Goal: Navigation & Orientation: Find specific page/section

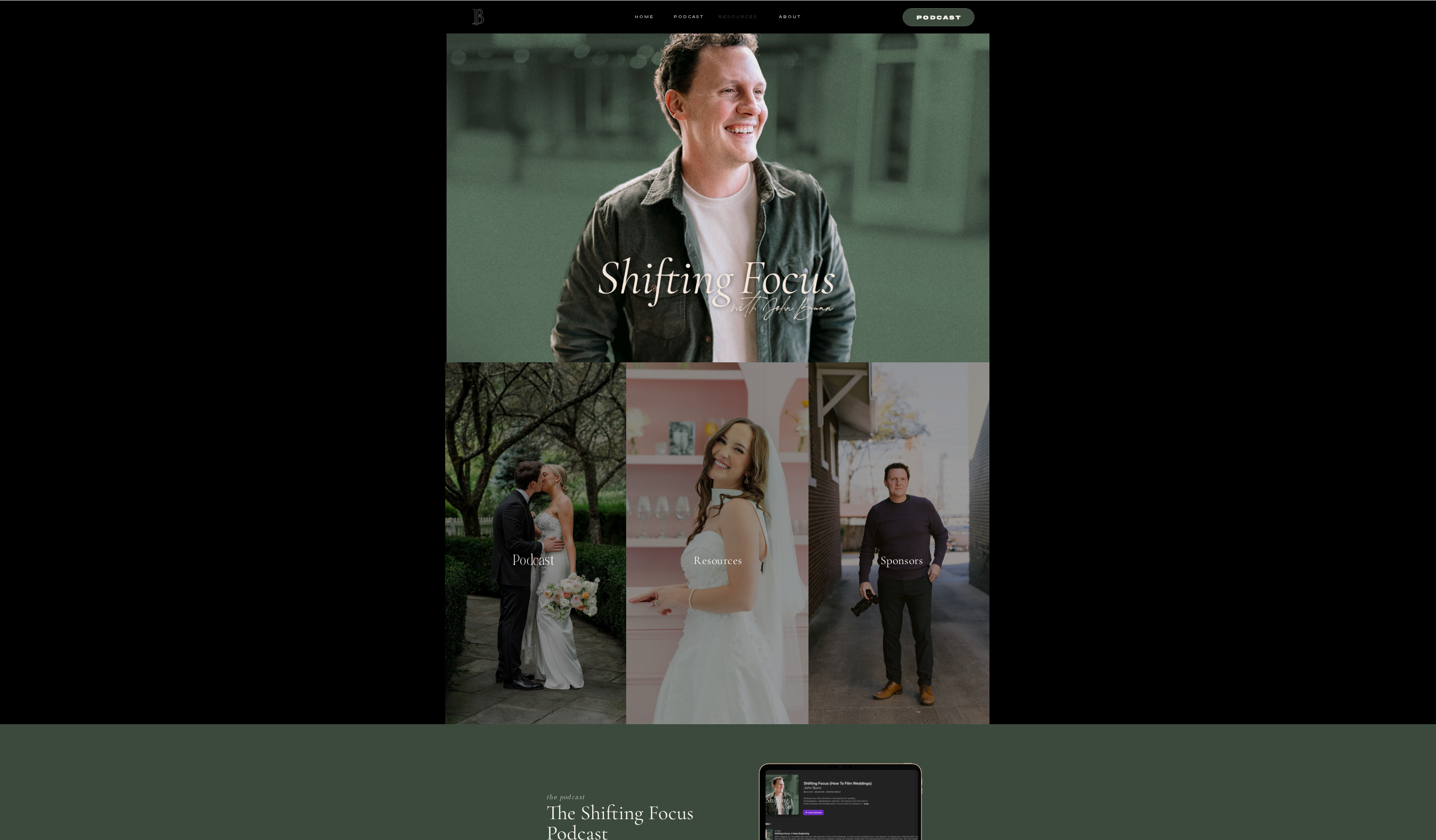
click at [734, 18] on nav "resources" at bounding box center [736, 17] width 42 height 8
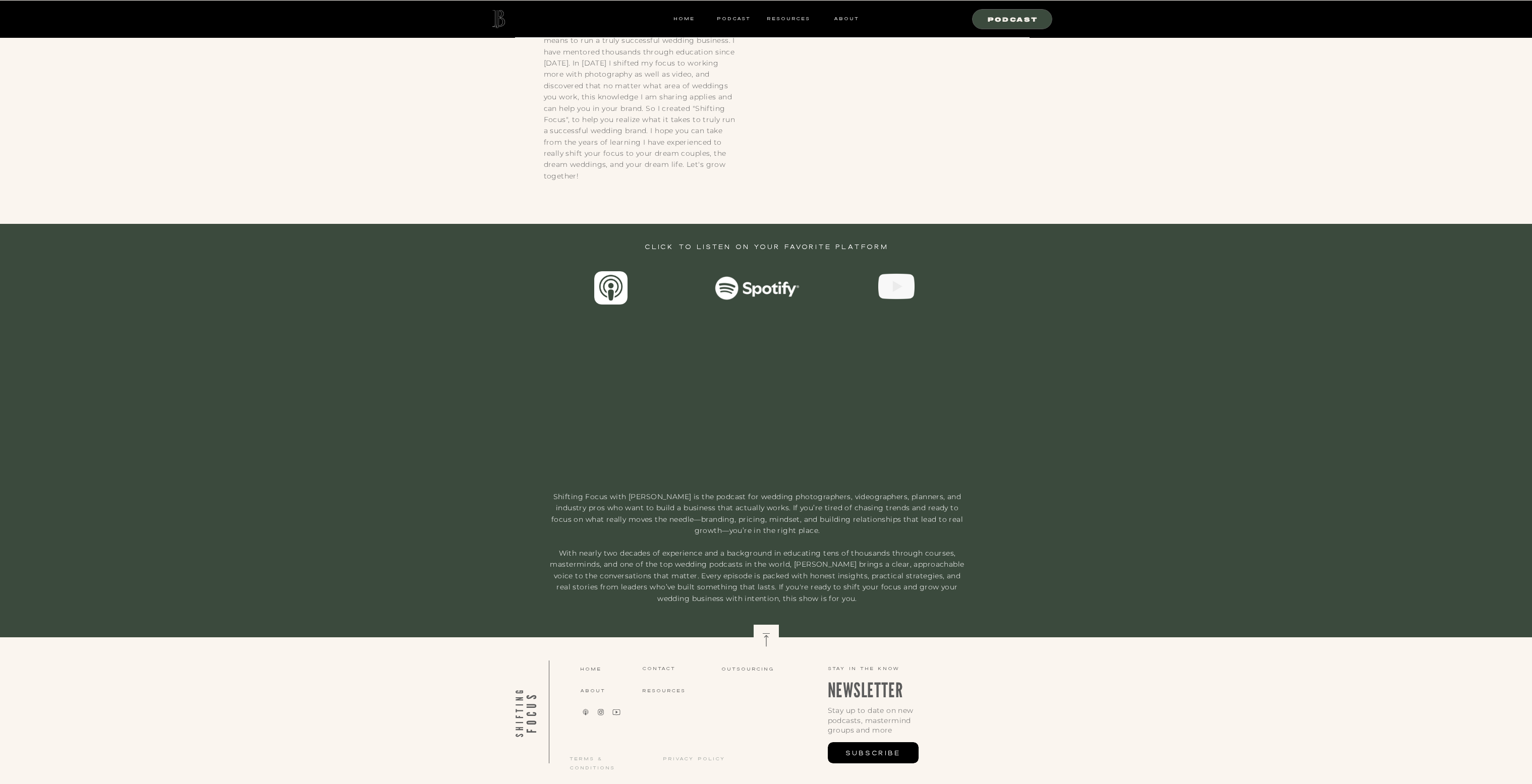
scroll to position [1628, 0]
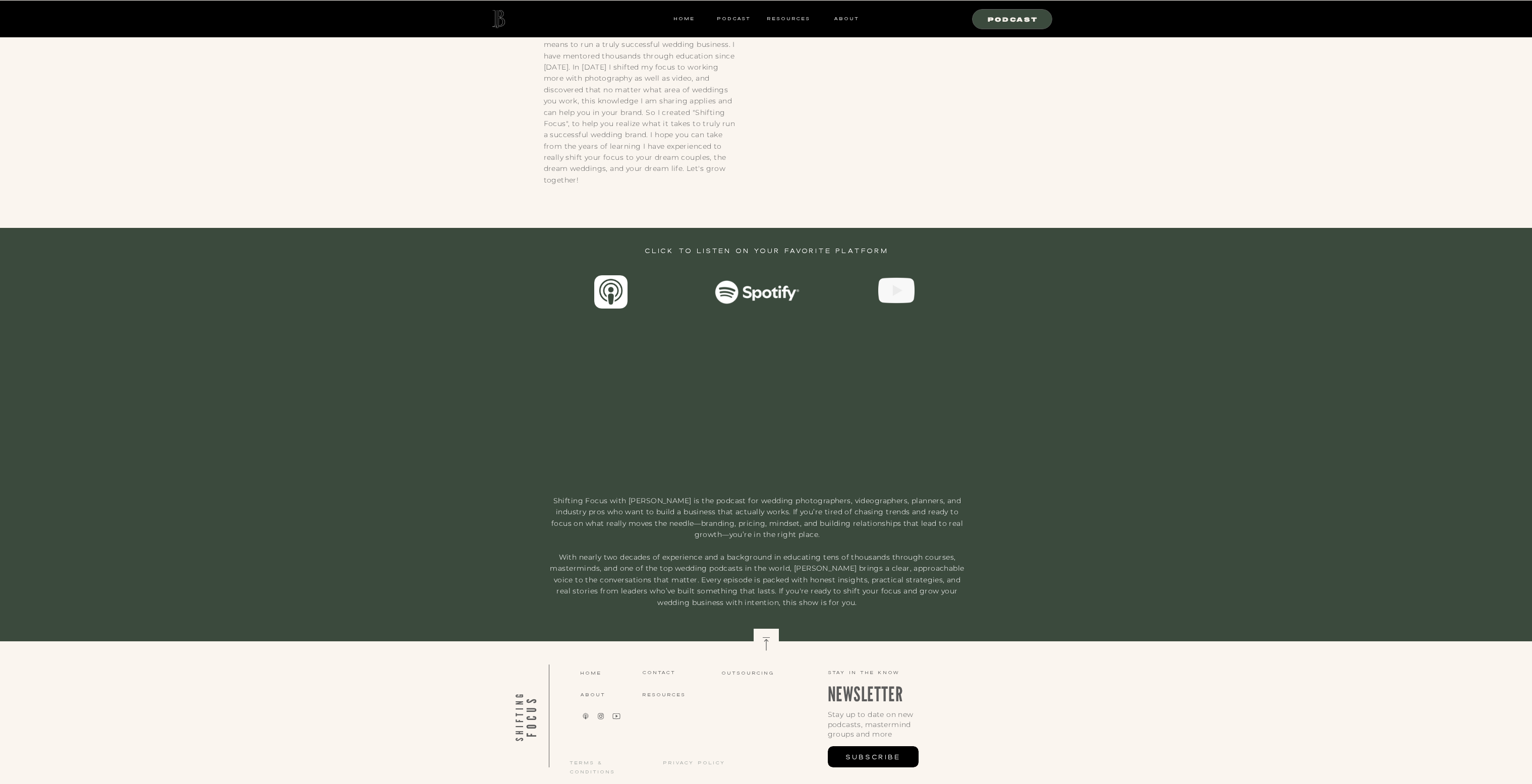
click at [497, 15] on div at bounding box center [498, 19] width 36 height 18
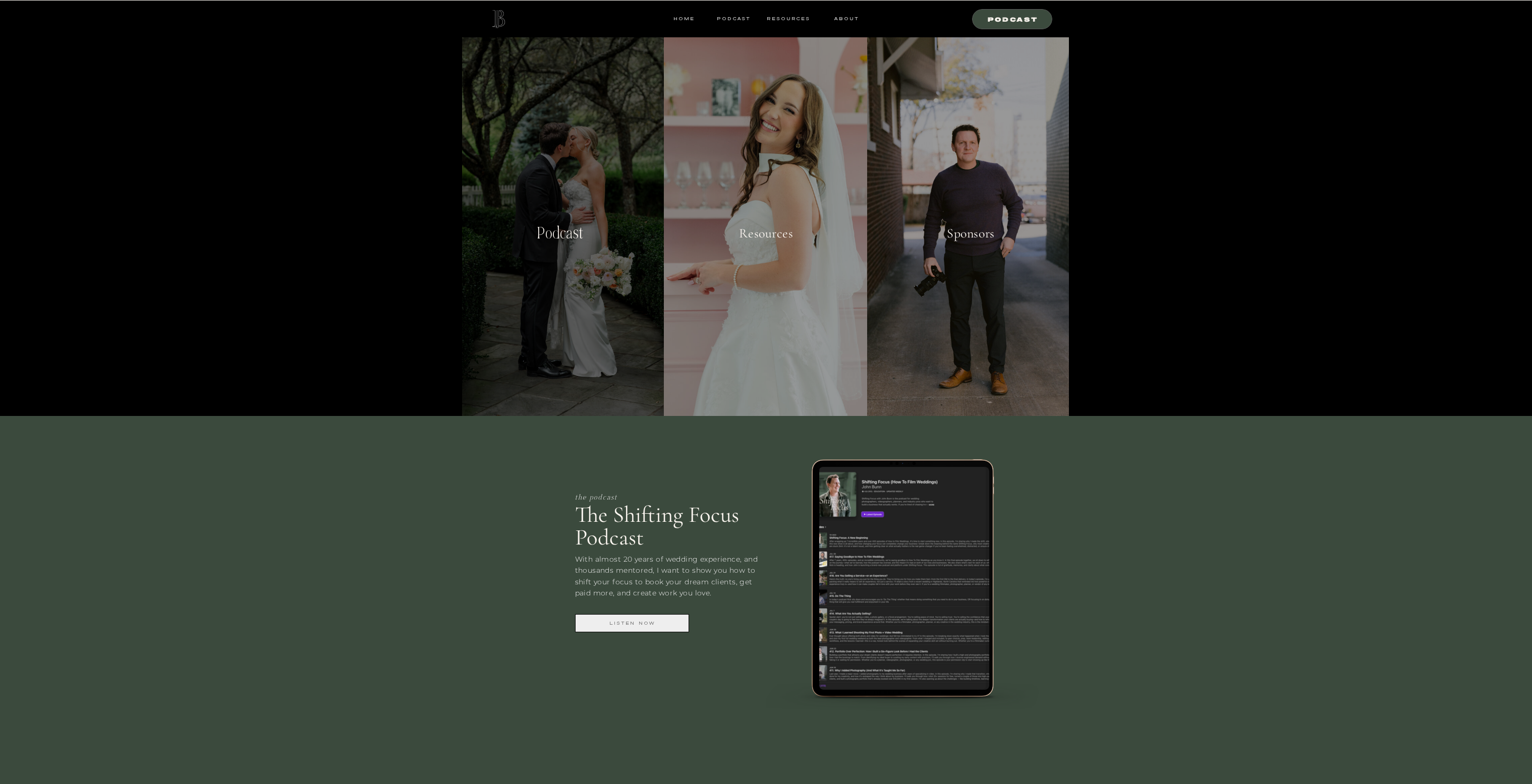
scroll to position [396, 0]
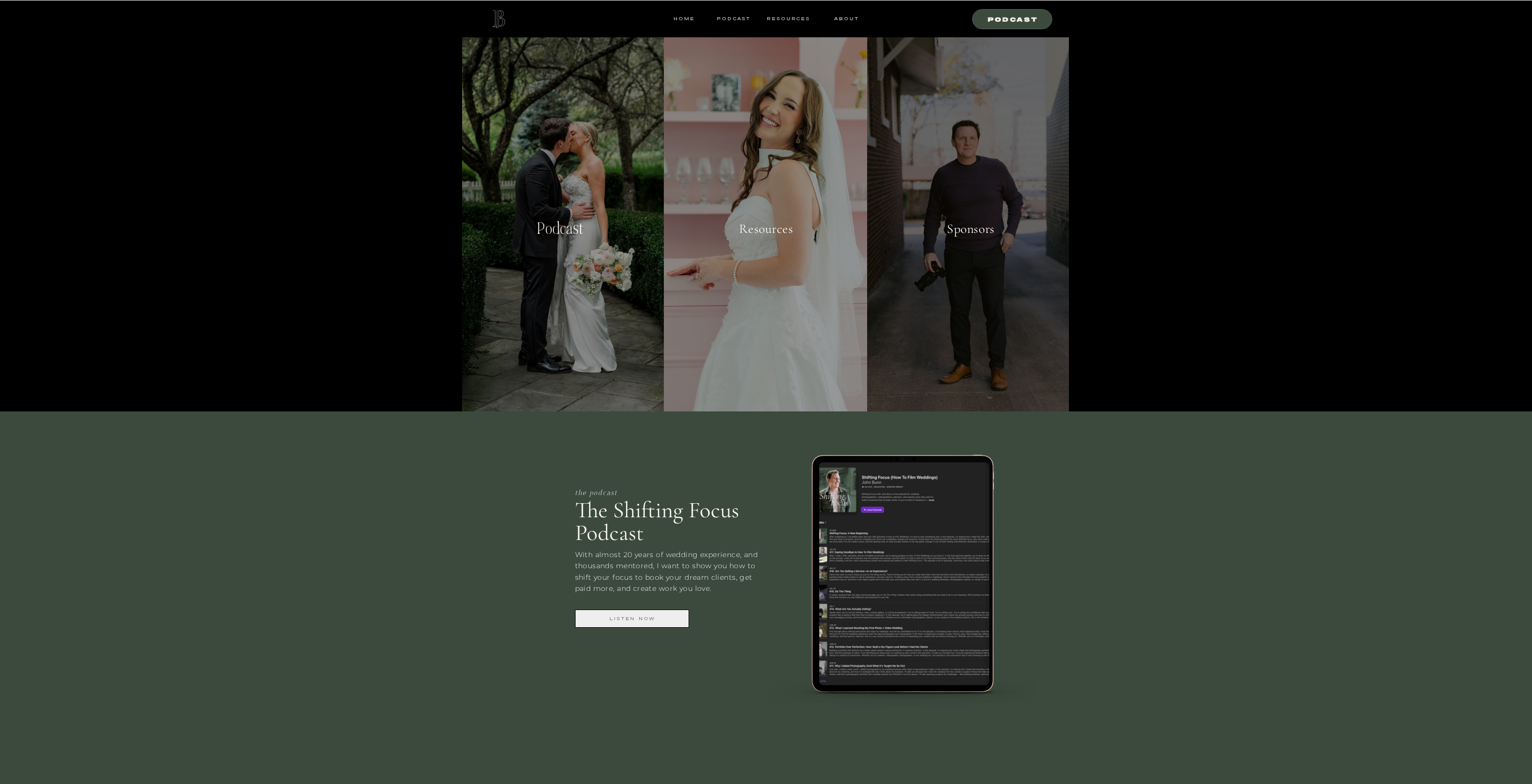
click at [932, 181] on div at bounding box center [968, 209] width 202 height 403
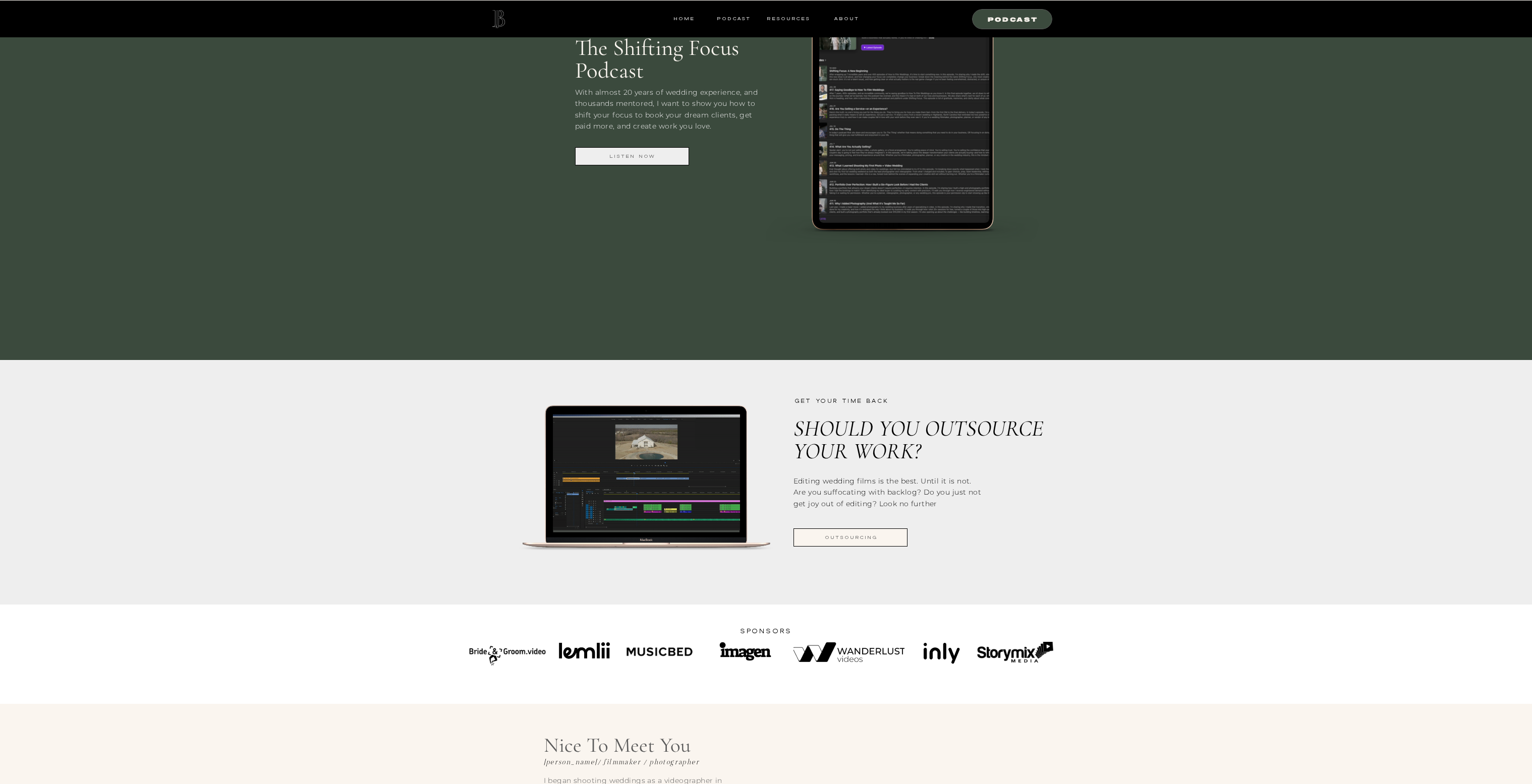
scroll to position [967, 0]
